Goal: Task Accomplishment & Management: Manage account settings

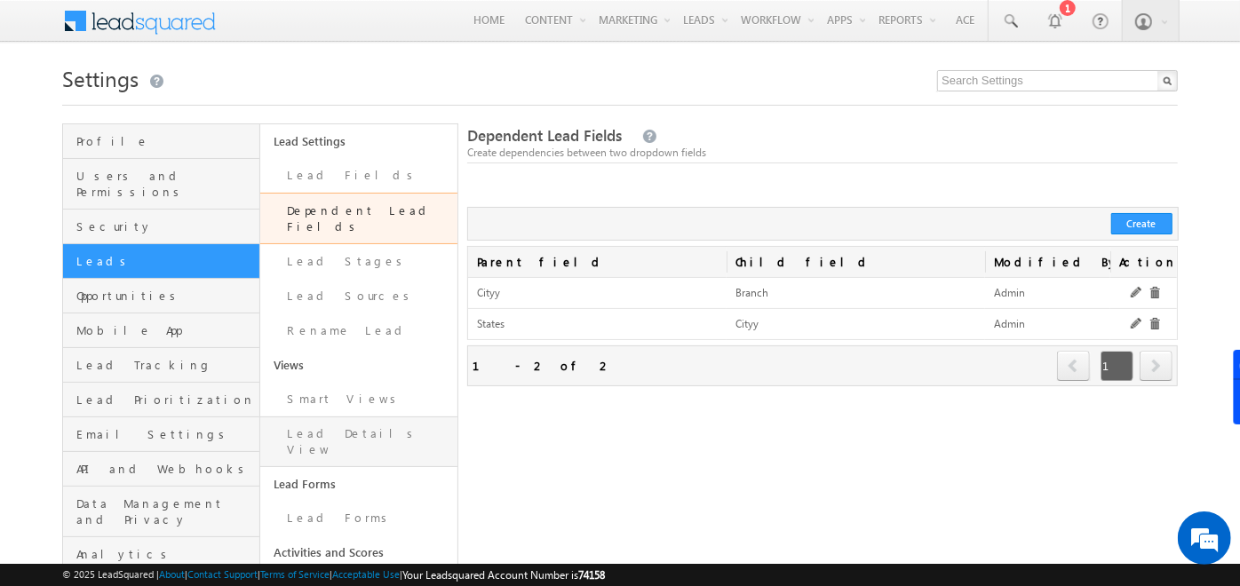
click at [309, 426] on link "Lead Details View" at bounding box center [358, 442] width 197 height 51
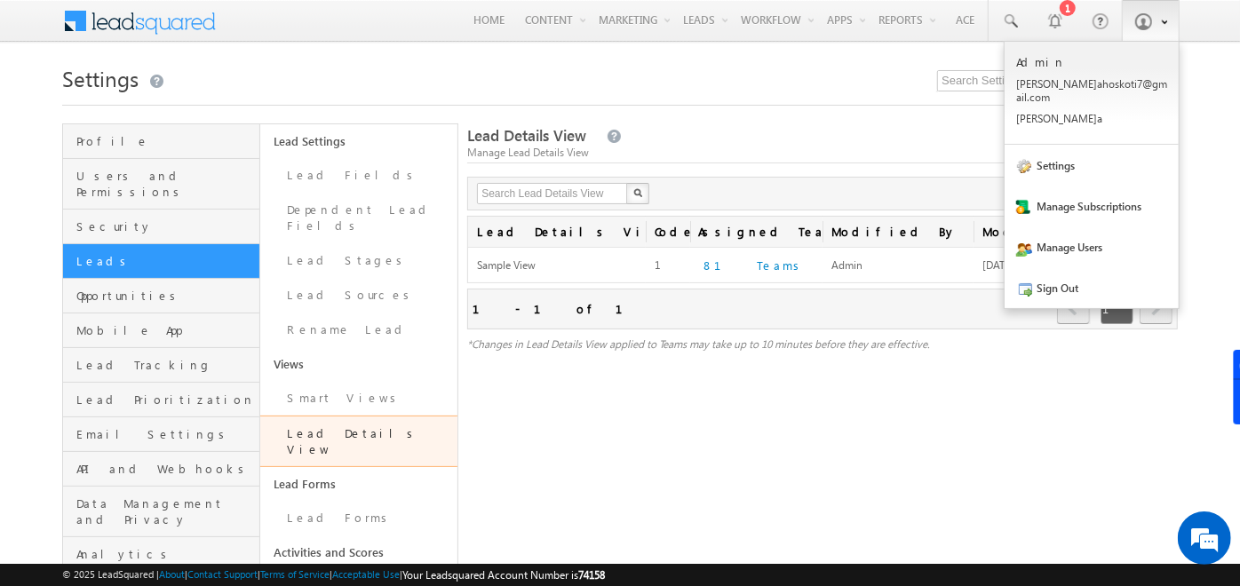
click at [1149, 6] on link at bounding box center [1151, 20] width 58 height 41
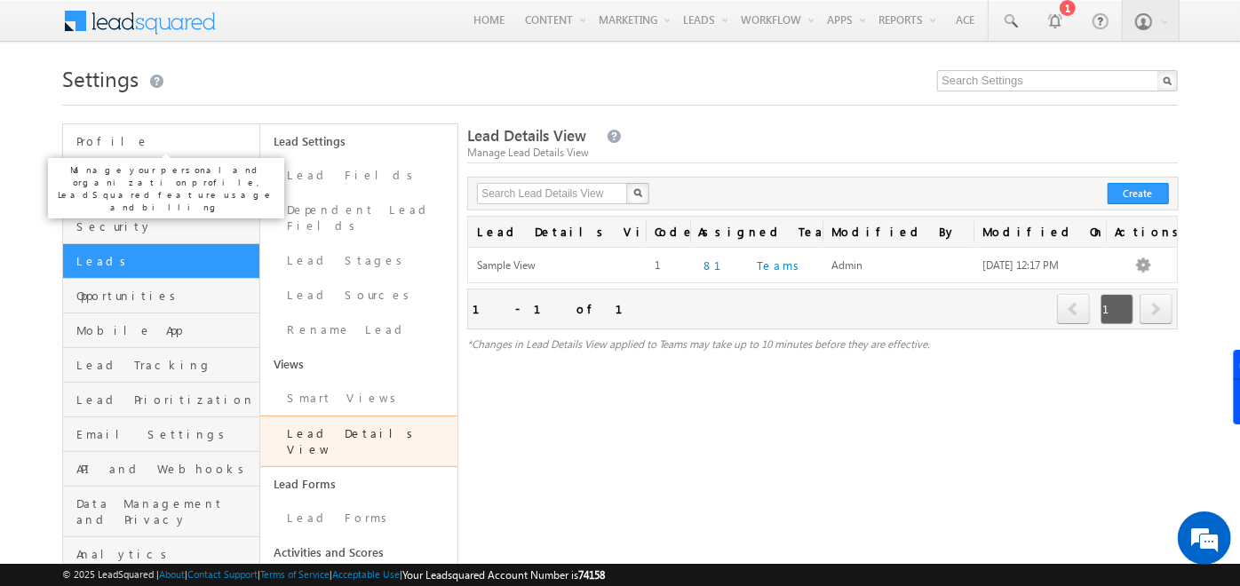
click at [167, 144] on span "Profile" at bounding box center [165, 141] width 179 height 16
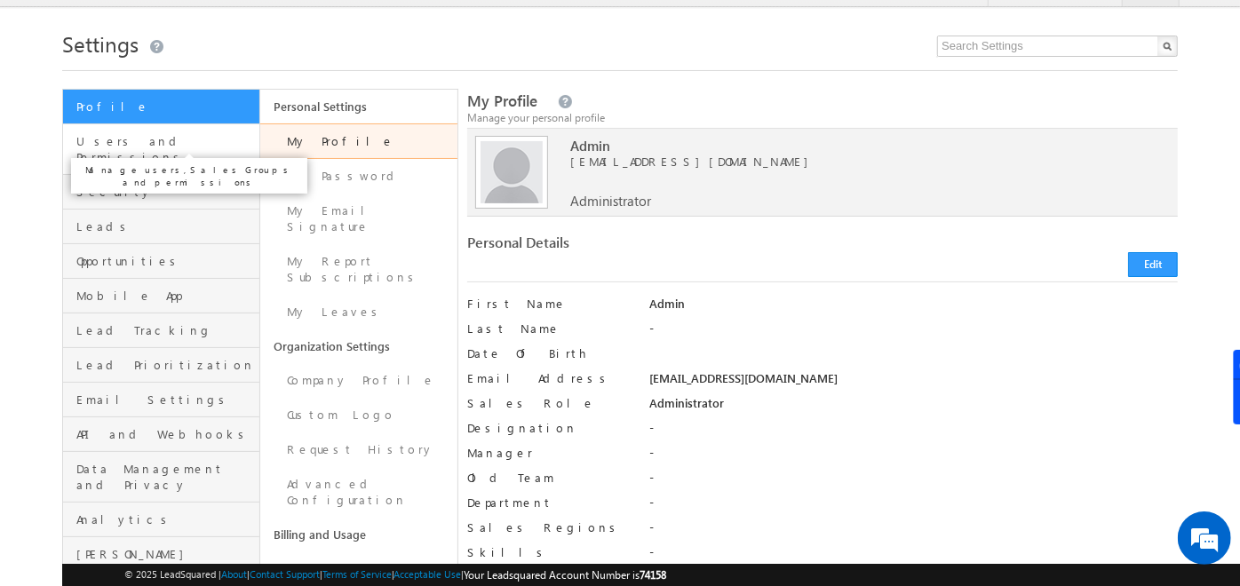
click at [135, 139] on span "Users and Permissions" at bounding box center [165, 149] width 179 height 32
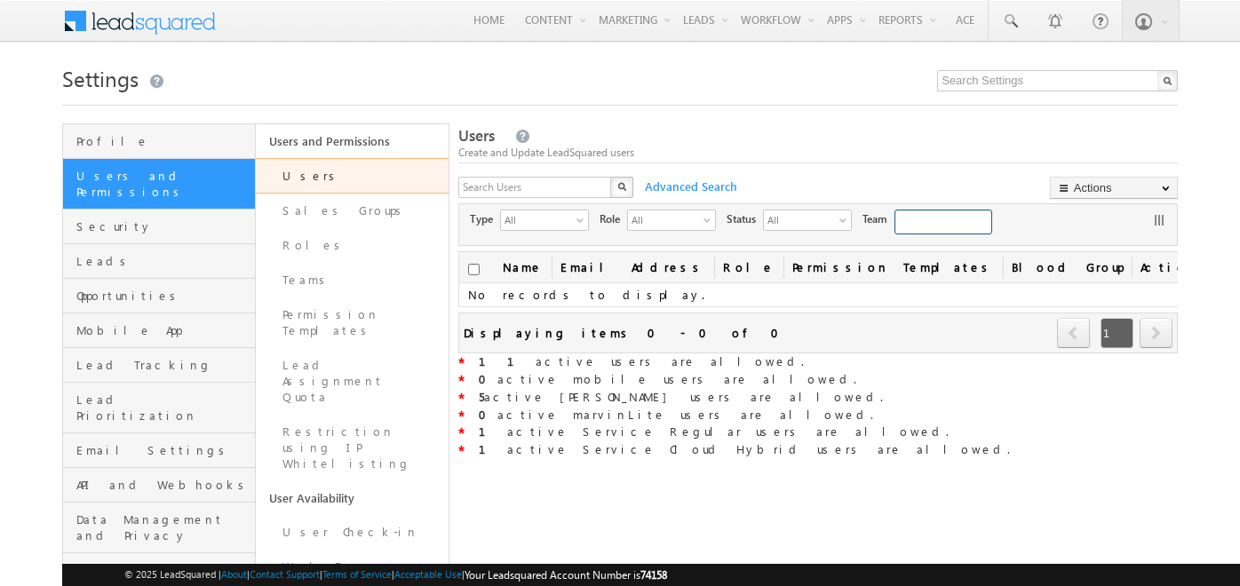
click at [328, 147] on link "Users and Permissions" at bounding box center [352, 141] width 193 height 34
